Goal: Task Accomplishment & Management: Use online tool/utility

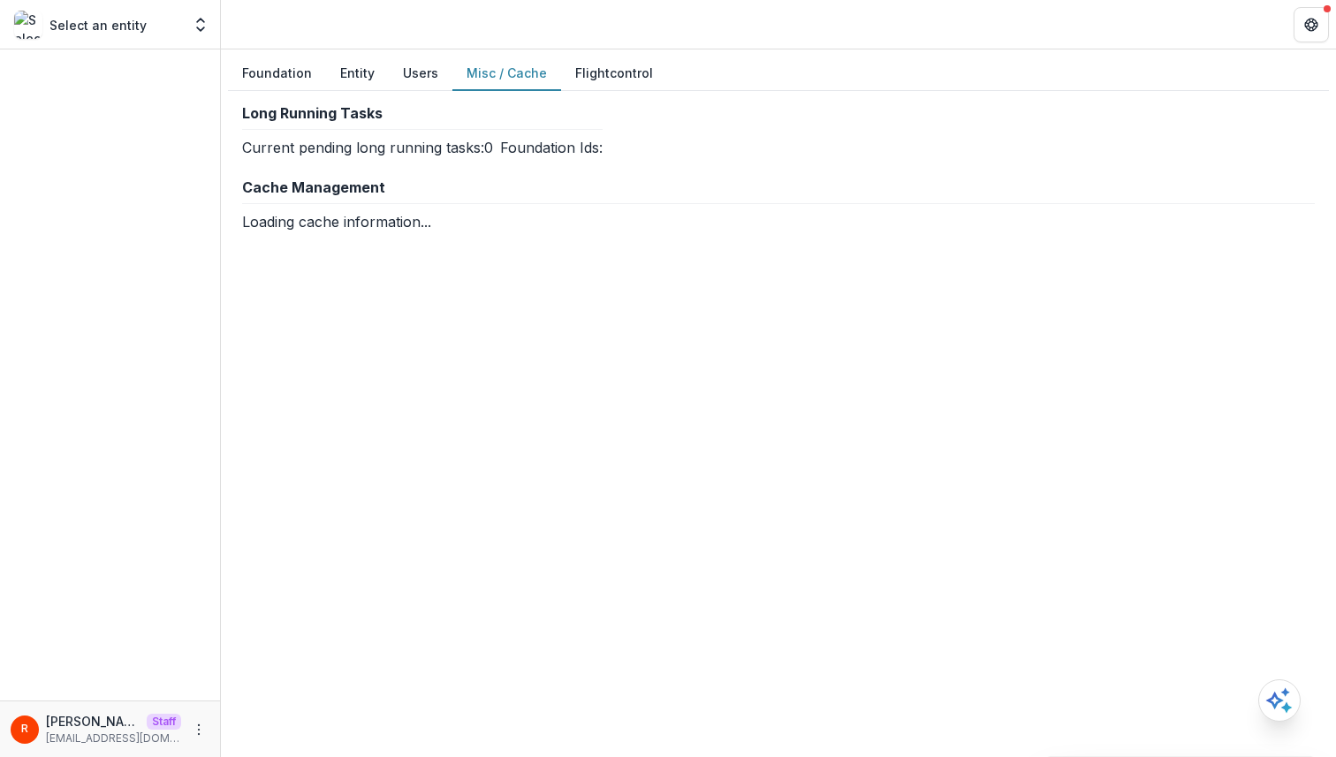
click at [507, 84] on button "Misc / Cache" at bounding box center [506, 74] width 109 height 34
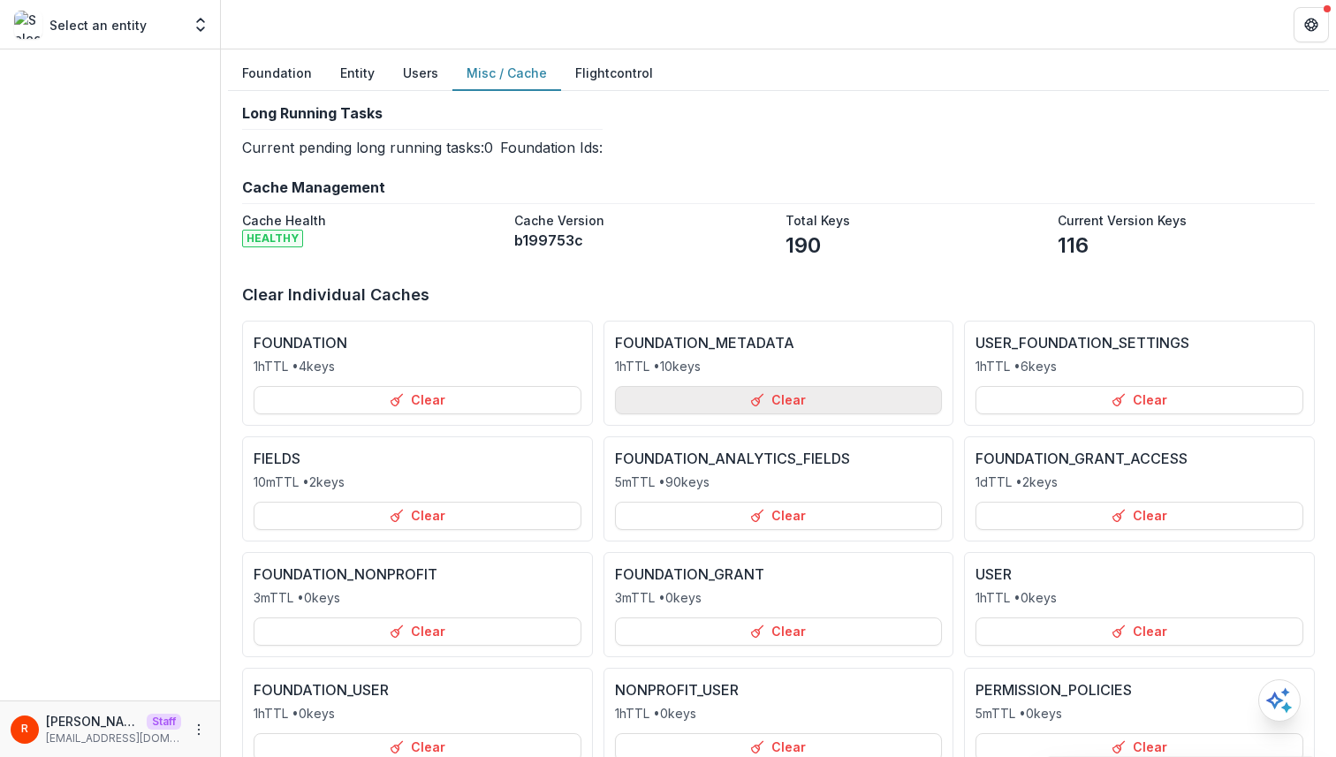
click at [778, 391] on button "Clear" at bounding box center [779, 400] width 328 height 28
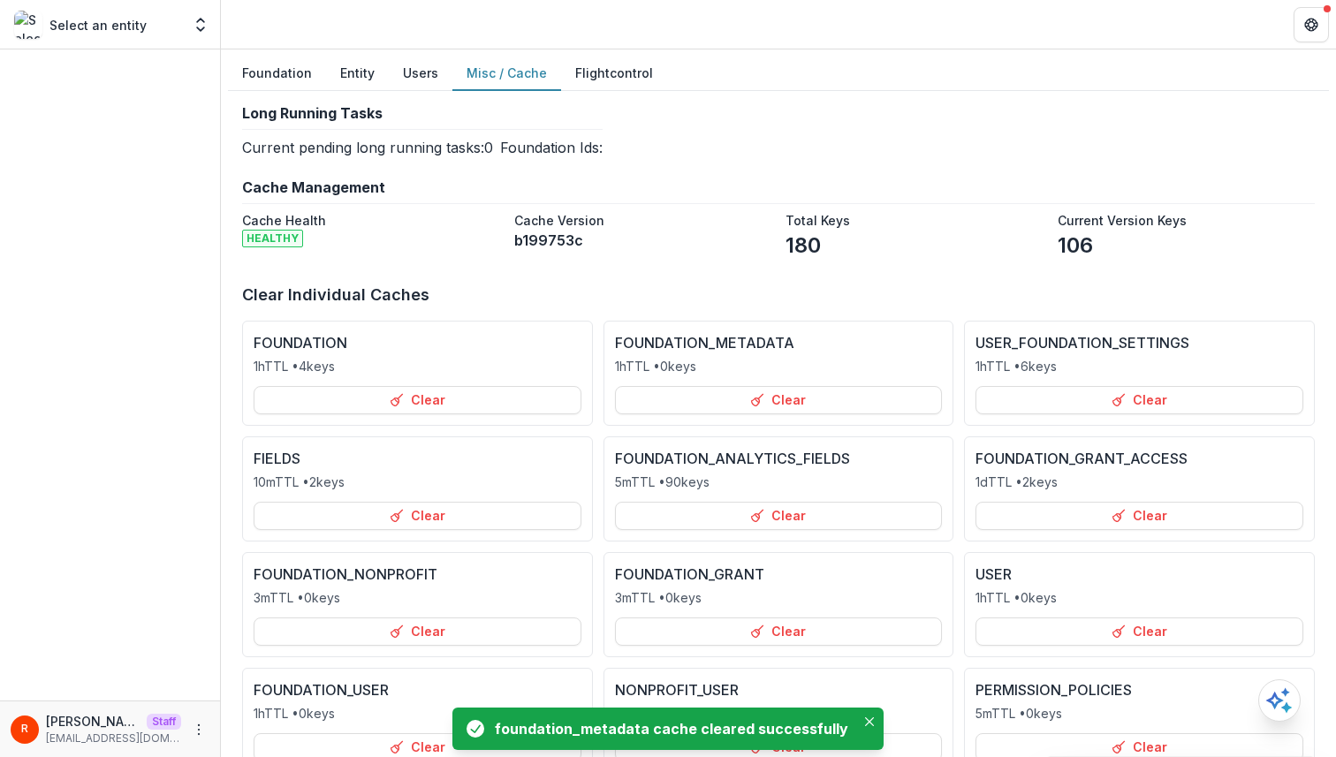
click at [636, 269] on div "**********" at bounding box center [778, 655] width 1072 height 888
